Goal: Task Accomplishment & Management: Manage account settings

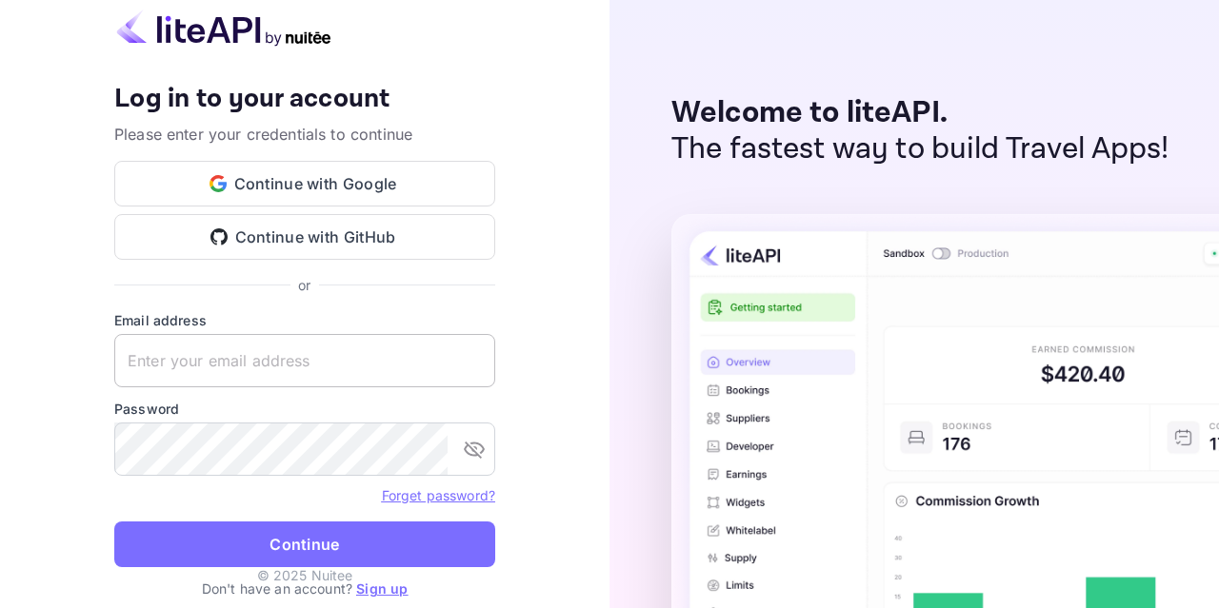
click at [250, 371] on input "text" at bounding box center [304, 360] width 381 height 53
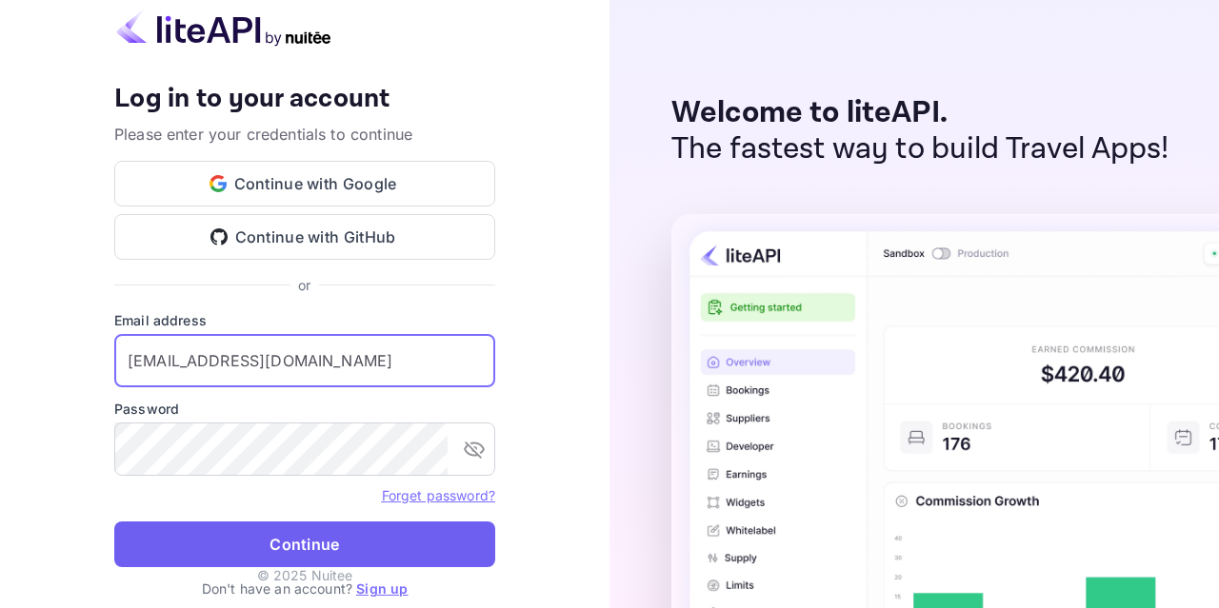
type input "[EMAIL_ADDRESS][DOMAIN_NAME]"
click at [264, 555] on button "Continue" at bounding box center [304, 545] width 381 height 46
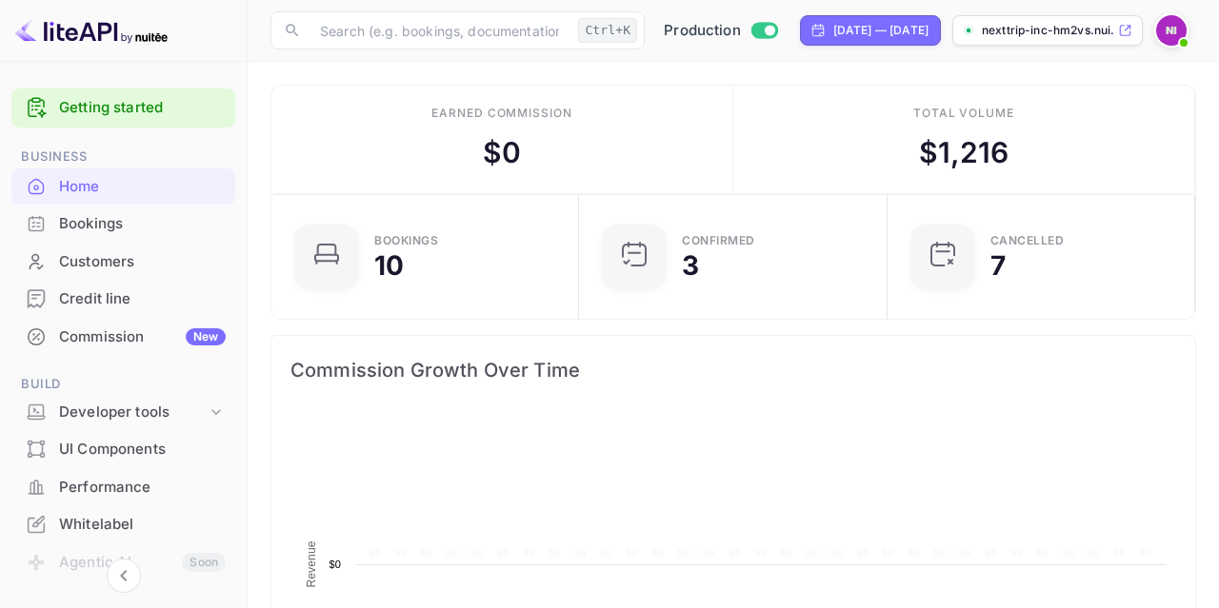
scroll to position [309, 297]
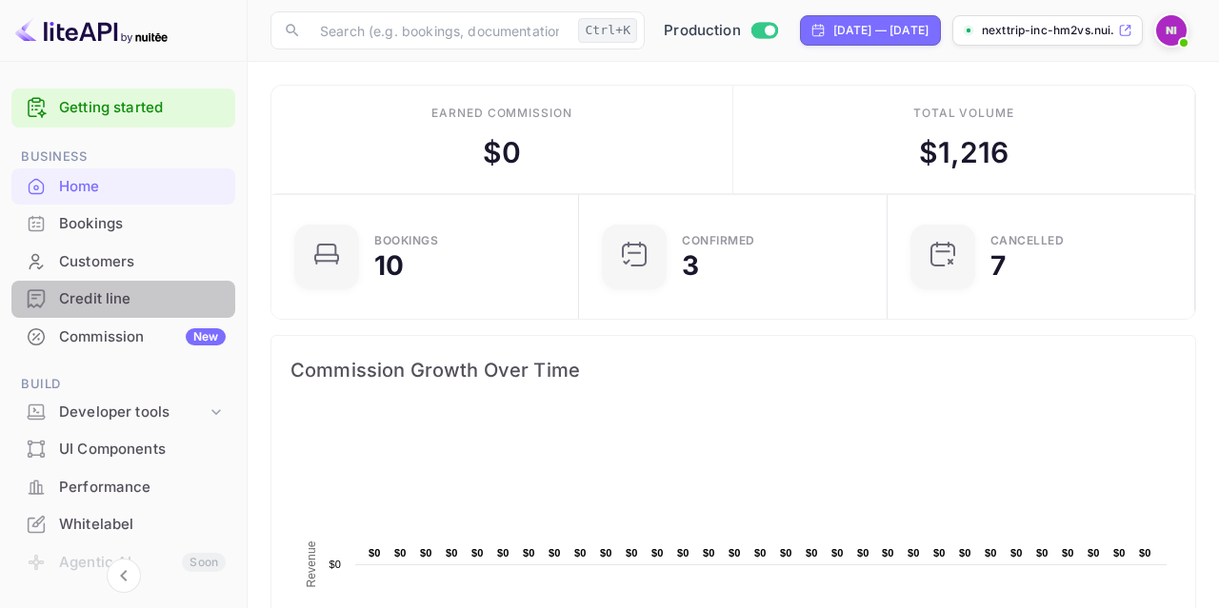
click at [117, 292] on div "Credit line" at bounding box center [142, 299] width 167 height 22
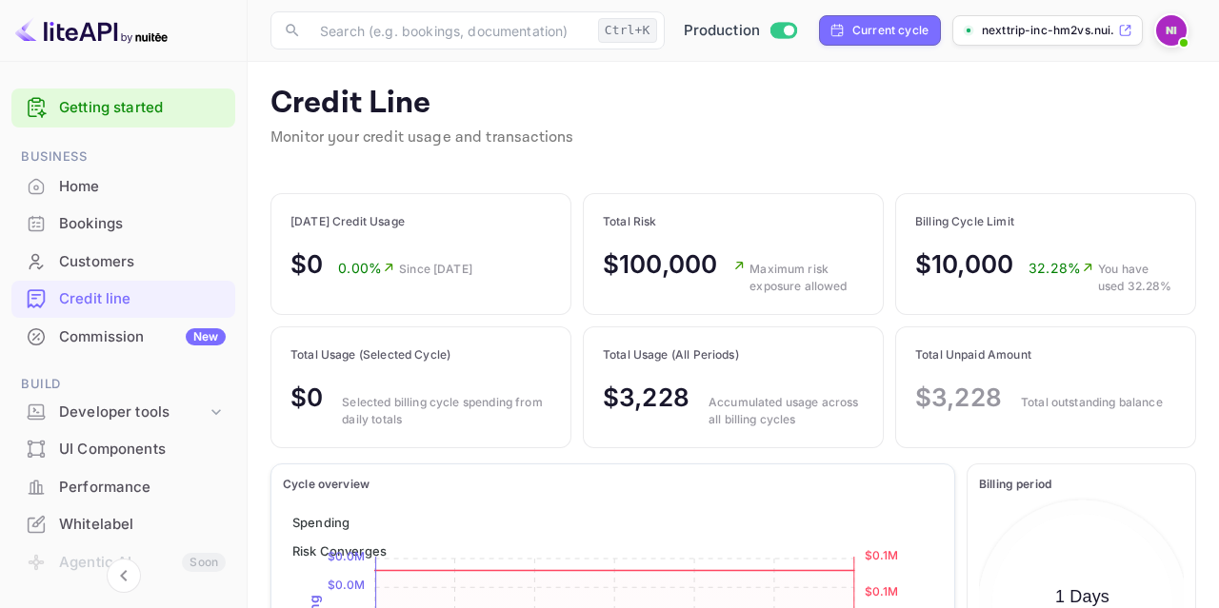
click at [1136, 109] on div "Credit Line Monitor your credit usage and transactions" at bounding box center [732, 129] width 925 height 88
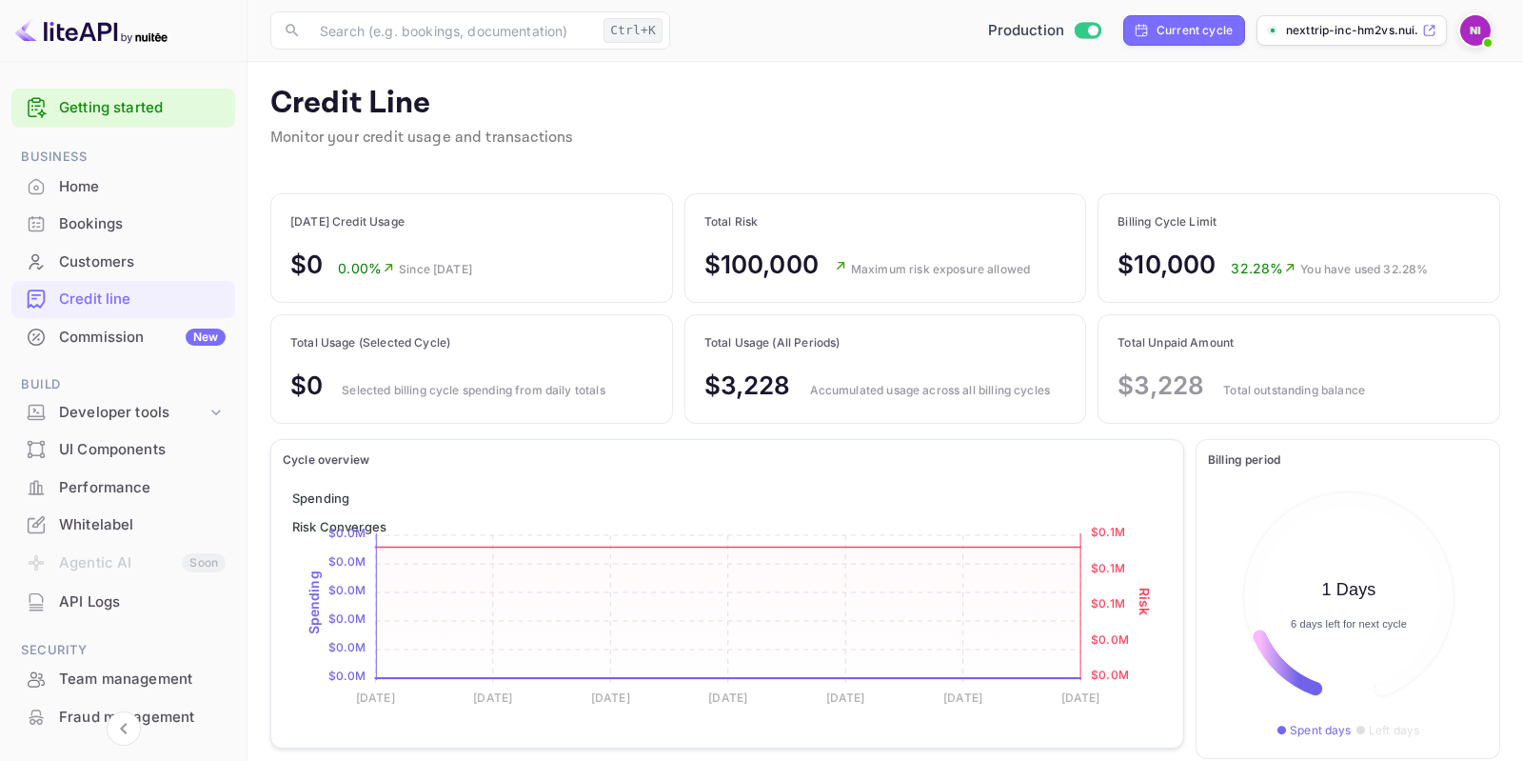
click at [962, 108] on div "Credit Line Monitor your credit usage and transactions" at bounding box center [885, 129] width 1230 height 88
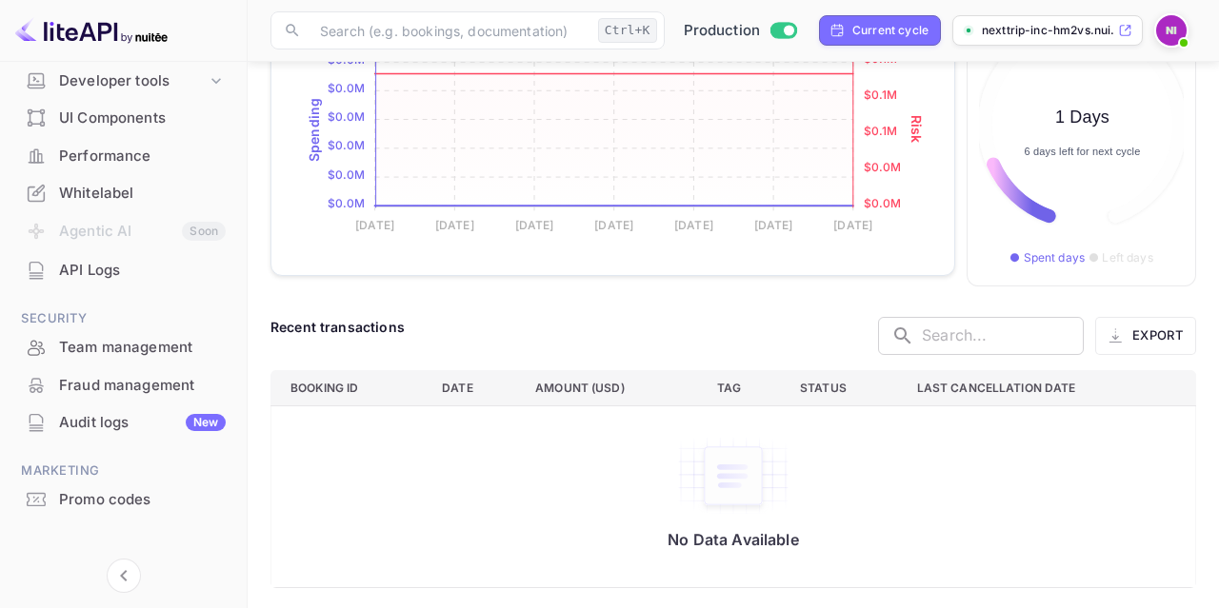
scroll to position [347, 0]
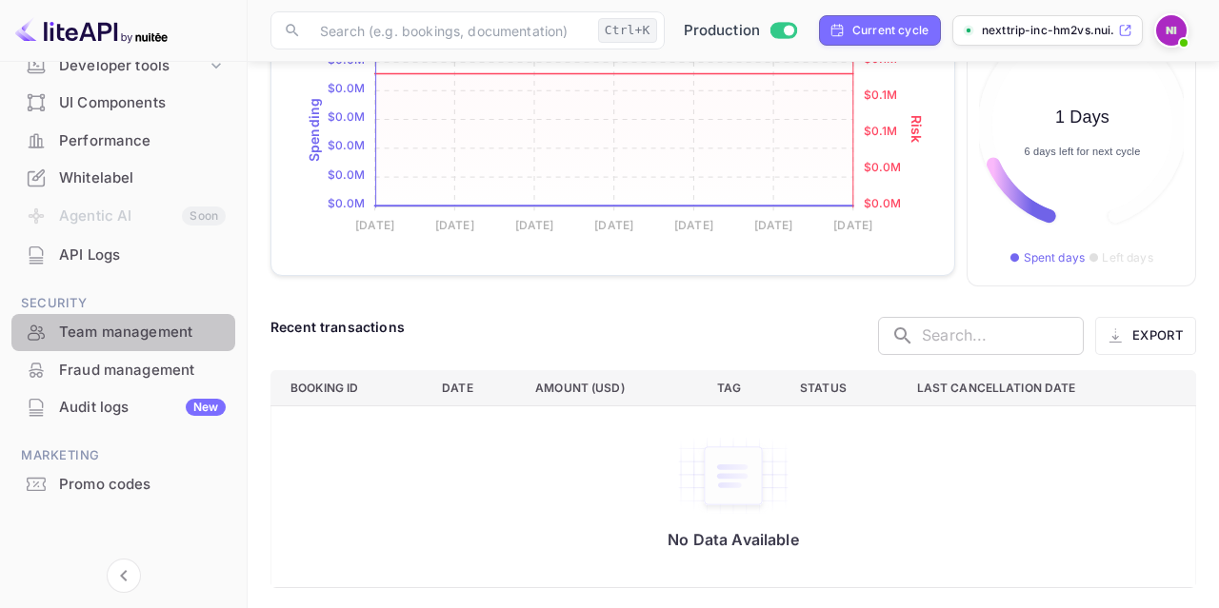
click at [129, 330] on div "Team management" at bounding box center [142, 333] width 167 height 22
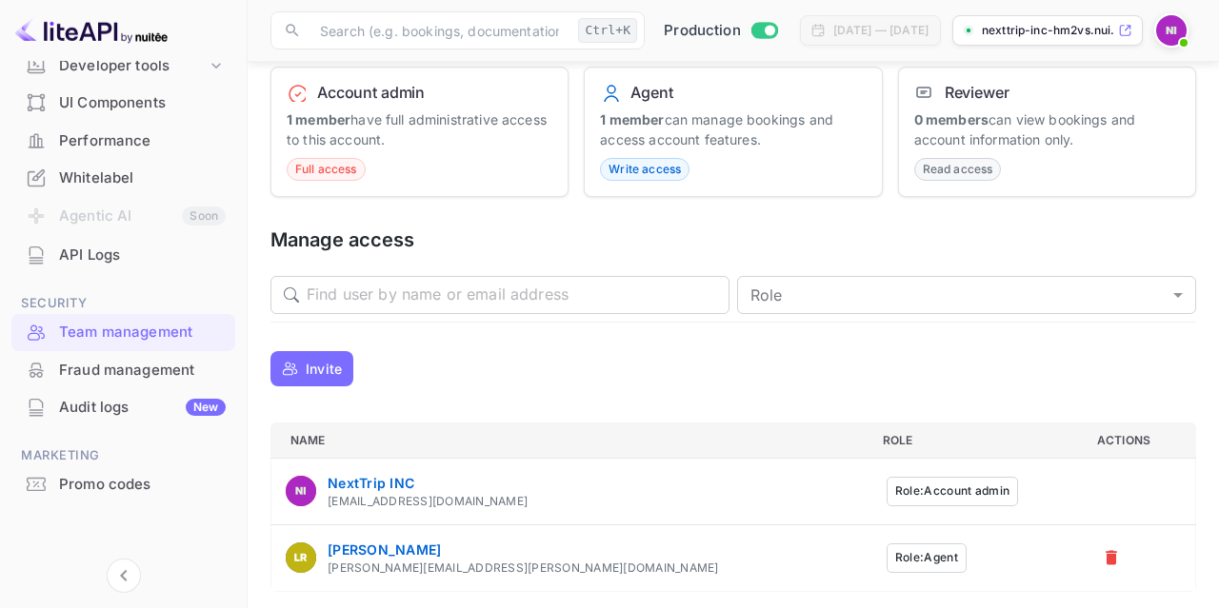
scroll to position [202, 0]
click at [316, 359] on p "Invite" at bounding box center [324, 367] width 36 height 20
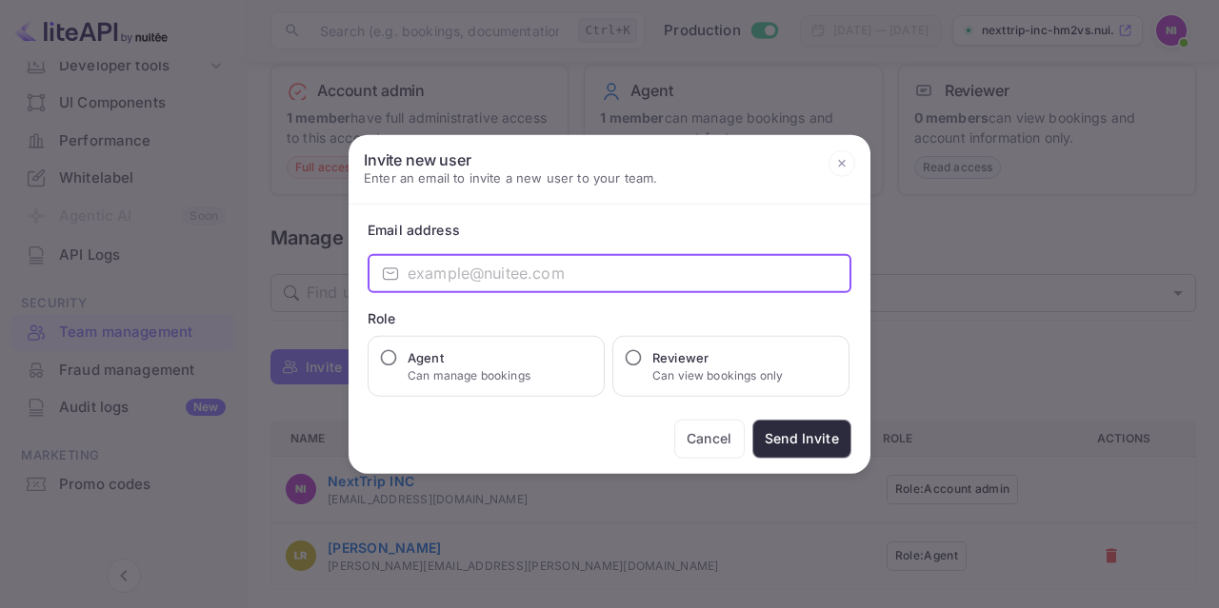
click at [441, 281] on input "email" at bounding box center [629, 273] width 444 height 38
click at [503, 272] on input "accounting" at bounding box center [629, 273] width 444 height 38
type input "accounting@nexttrip.com"
click at [677, 358] on h6 "Reviewer" at bounding box center [717, 356] width 130 height 19
click at [643, 358] on input "Reviewer Can view bookings only" at bounding box center [633, 356] width 19 height 19
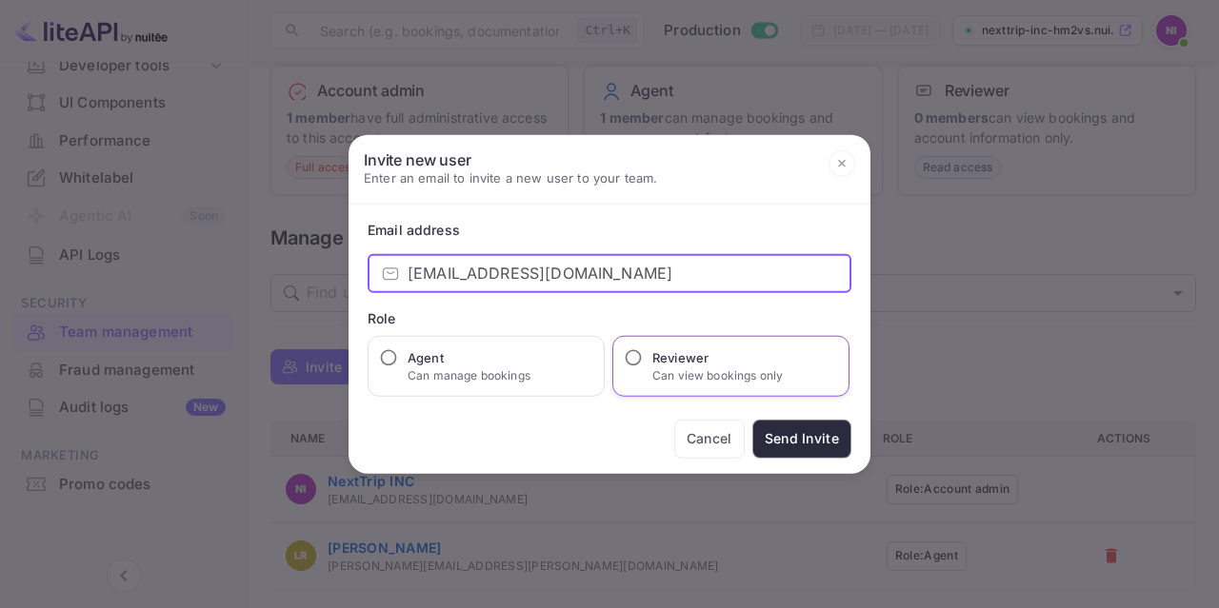
radio input "true"
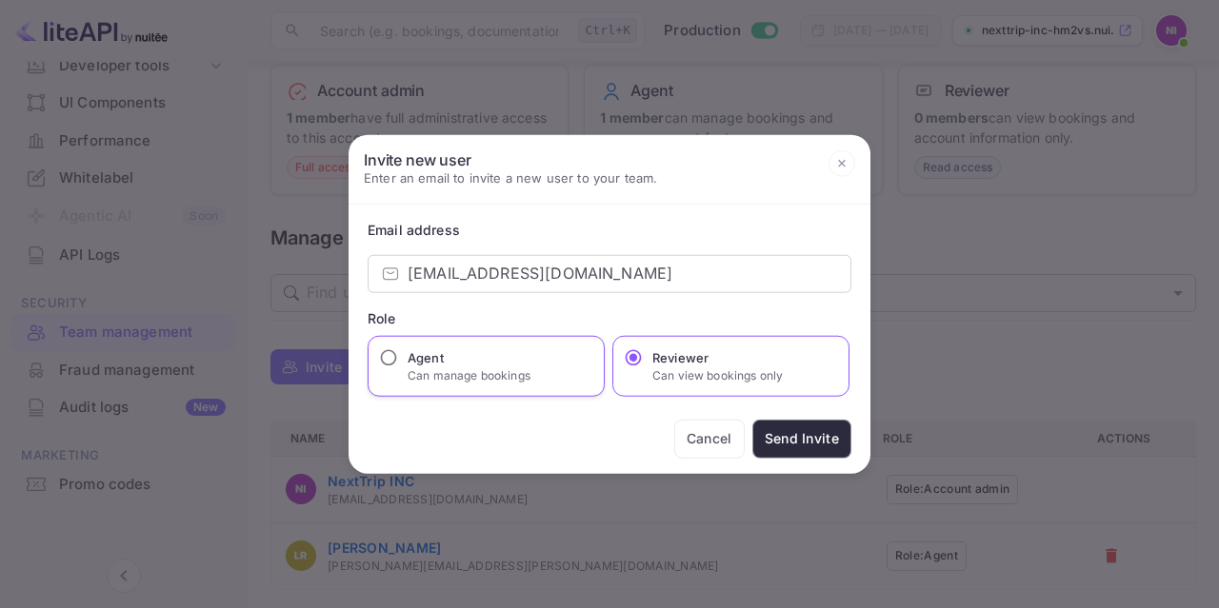
click at [534, 369] on div "Agent Can manage bookings" at bounding box center [485, 365] width 237 height 61
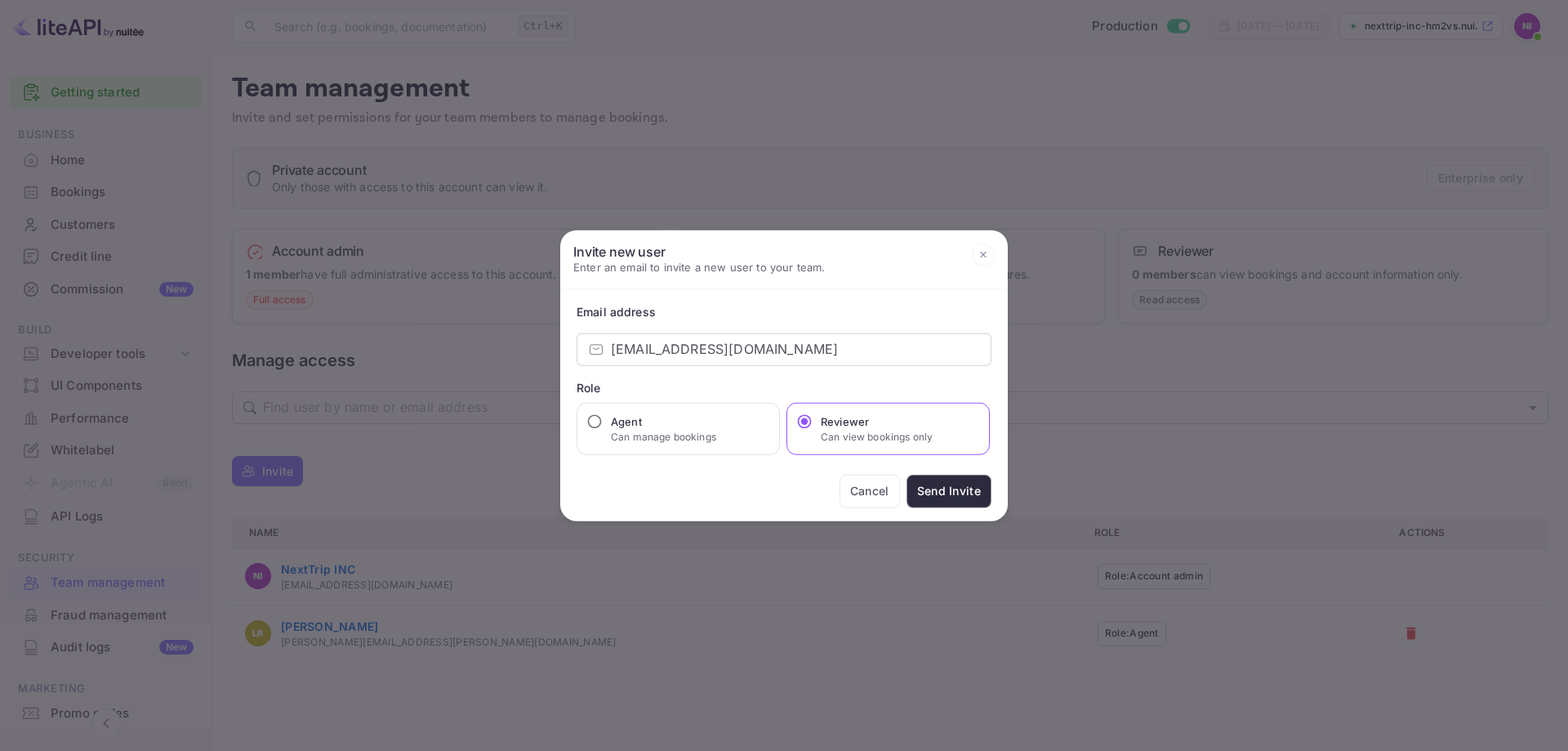
scroll to position [70, 0]
click at [1045, 521] on div at bounding box center [784, 375] width 1568 height 751
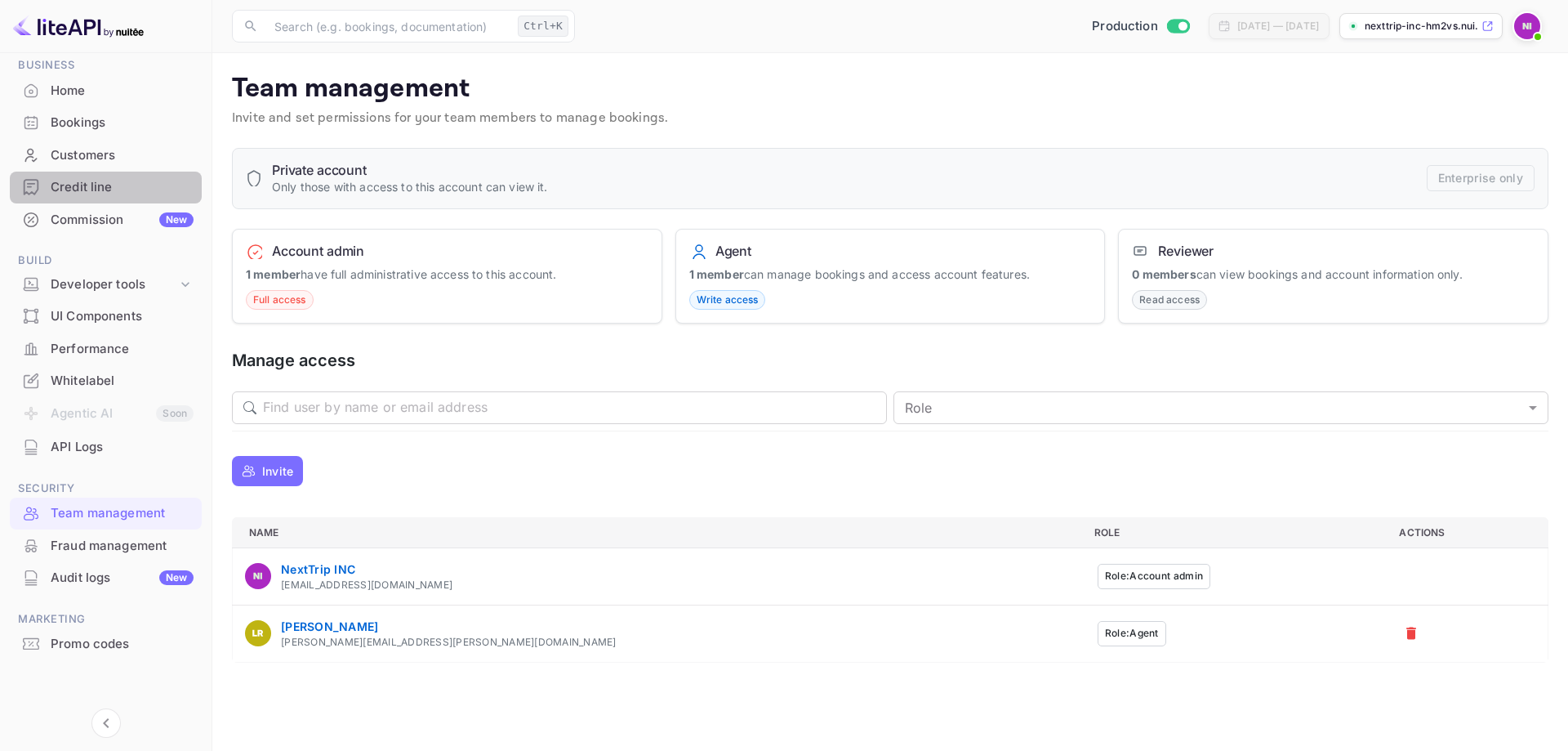
click at [89, 187] on div "Credit line" at bounding box center [122, 188] width 143 height 19
